Goal: Information Seeking & Learning: Learn about a topic

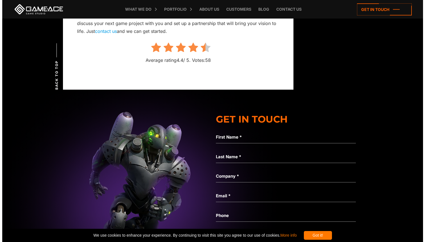
scroll to position [2207, 0]
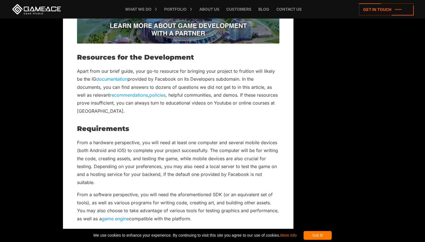
scroll to position [1416, 0]
click at [110, 94] on link "recommendations" at bounding box center [129, 95] width 38 height 6
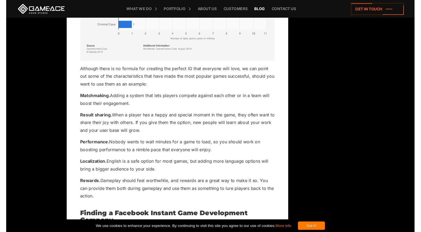
scroll to position [1833, 0]
